Goal: Transaction & Acquisition: Obtain resource

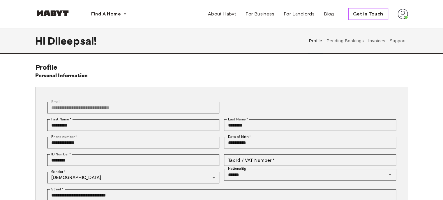
click at [355, 15] on span "Get in Touch" at bounding box center [368, 13] width 30 height 7
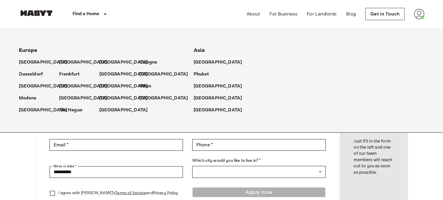
click at [145, 90] on p "Milan" at bounding box center [146, 86] width 12 height 7
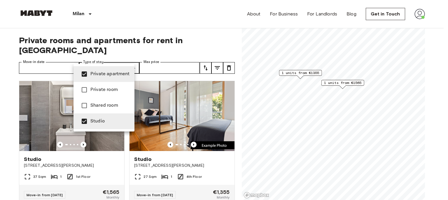
click at [6, 123] on div at bounding box center [224, 100] width 448 height 200
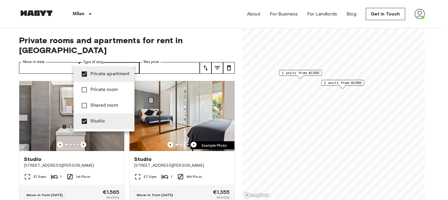
type input "******"
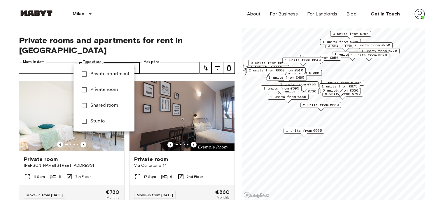
drag, startPoint x: 358, startPoint y: 60, endPoint x: 340, endPoint y: 113, distance: 56.4
click at [340, 113] on div at bounding box center [224, 100] width 448 height 200
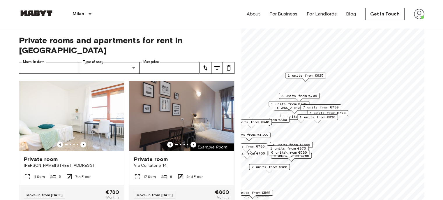
click at [307, 75] on span "1 units from €625" at bounding box center [306, 75] width 36 height 5
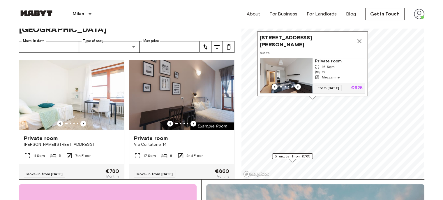
scroll to position [29, 0]
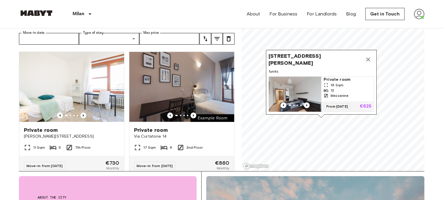
click at [317, 78] on img "Map marker" at bounding box center [295, 94] width 52 height 35
click at [370, 57] on icon "Map marker" at bounding box center [368, 59] width 4 height 4
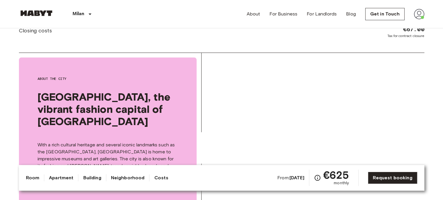
scroll to position [692, 0]
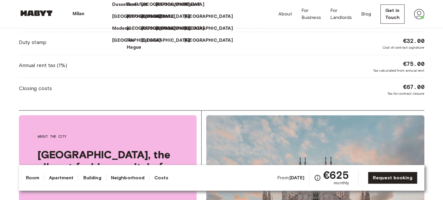
click at [141, 20] on div "[GEOGRAPHIC_DATA]" at bounding box center [148, 14] width 15 height 12
click at [156, 20] on p "Milan" at bounding box center [162, 16] width 12 height 7
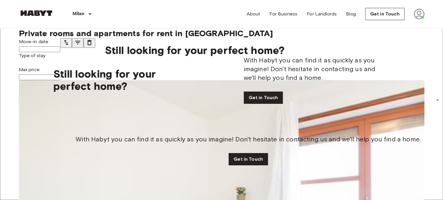
drag, startPoint x: 382, startPoint y: 46, endPoint x: 370, endPoint y: 111, distance: 66.8
